Goal: Task Accomplishment & Management: Complete application form

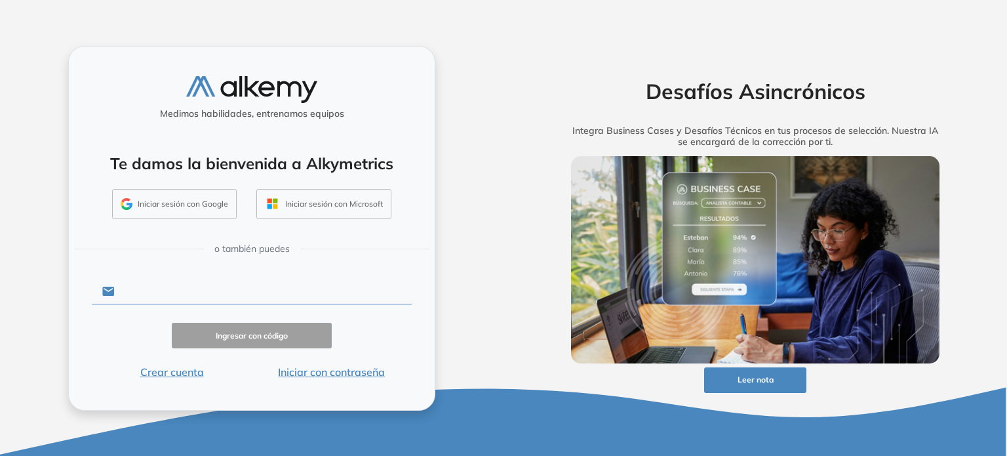
click at [256, 296] on input "text" at bounding box center [263, 291] width 297 height 25
type input "**********"
click at [266, 332] on button "Ingresar con código" at bounding box center [252, 336] width 160 height 26
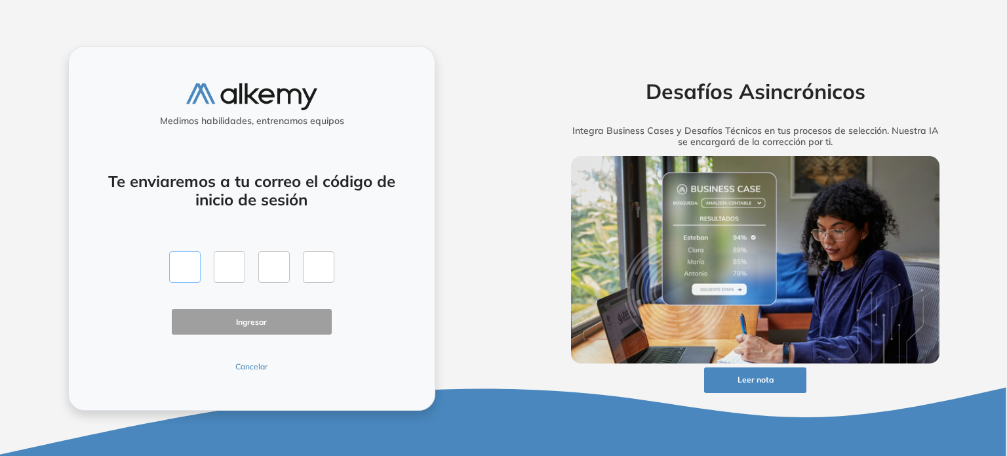
click at [194, 263] on input "text" at bounding box center [184, 266] width 31 height 31
type input "*"
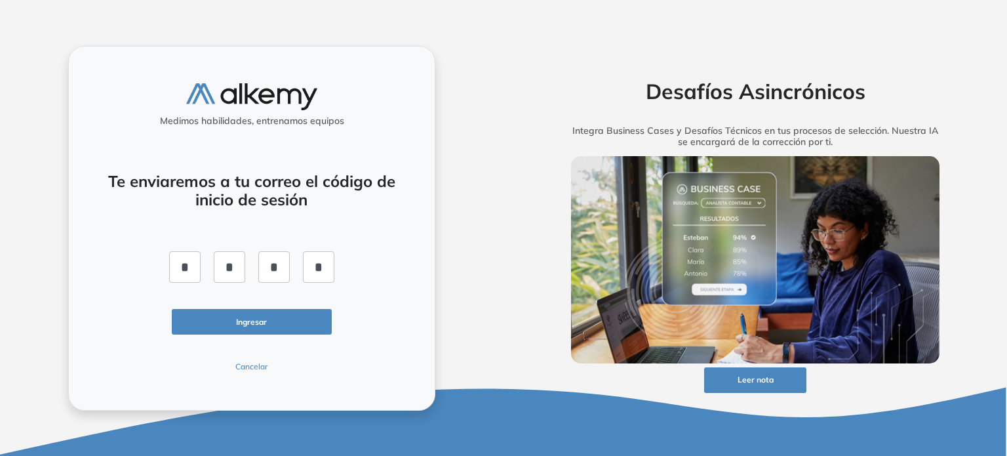
click at [220, 312] on button "Ingresar" at bounding box center [252, 322] width 160 height 26
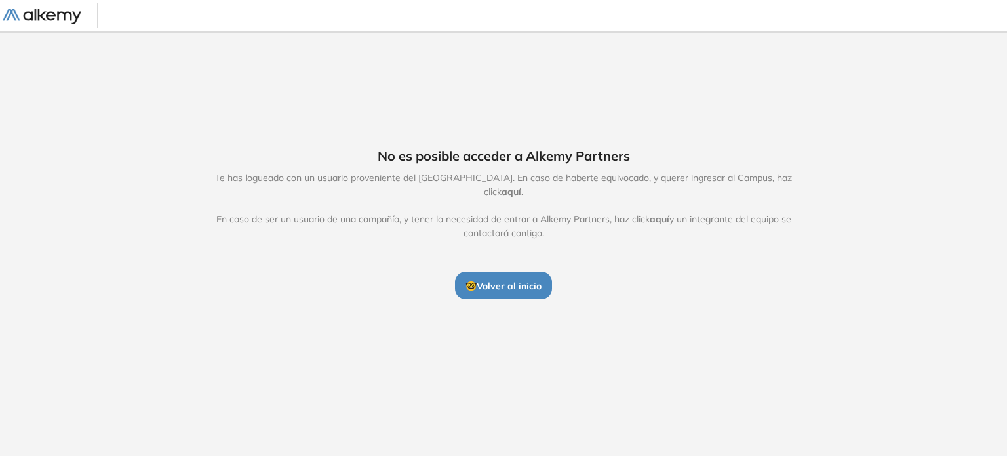
click at [521, 186] on span "aquí" at bounding box center [512, 192] width 20 height 12
